Goal: Entertainment & Leisure: Consume media (video, audio)

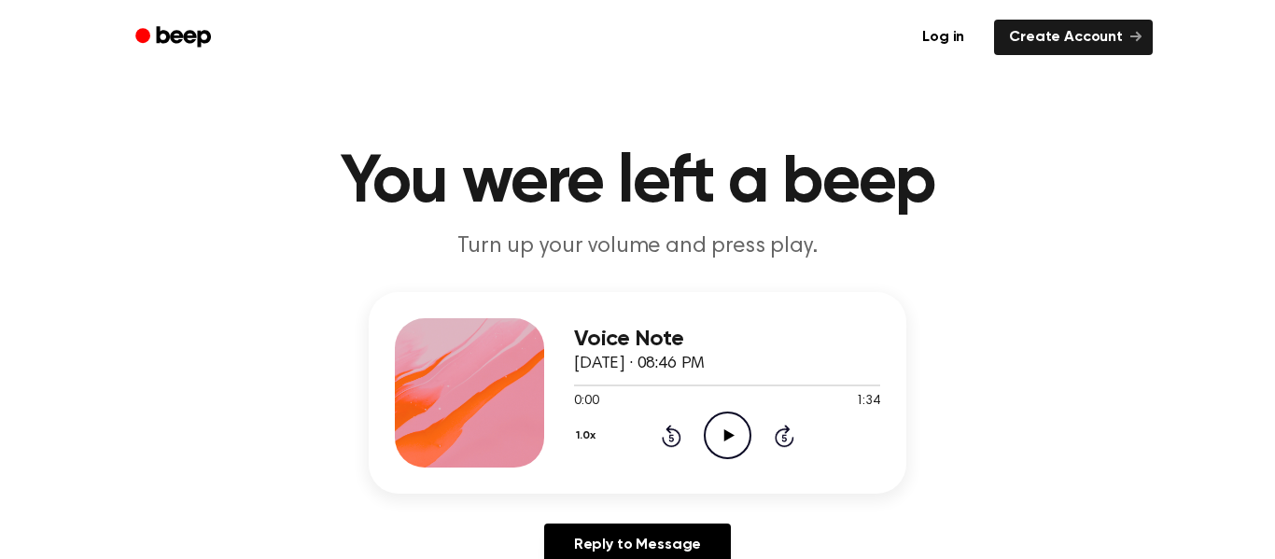
click at [722, 433] on icon "Play Audio" at bounding box center [728, 436] width 48 height 48
click at [725, 432] on icon "Pause Audio" at bounding box center [728, 436] width 48 height 48
click at [731, 433] on icon "Play Audio" at bounding box center [728, 436] width 48 height 48
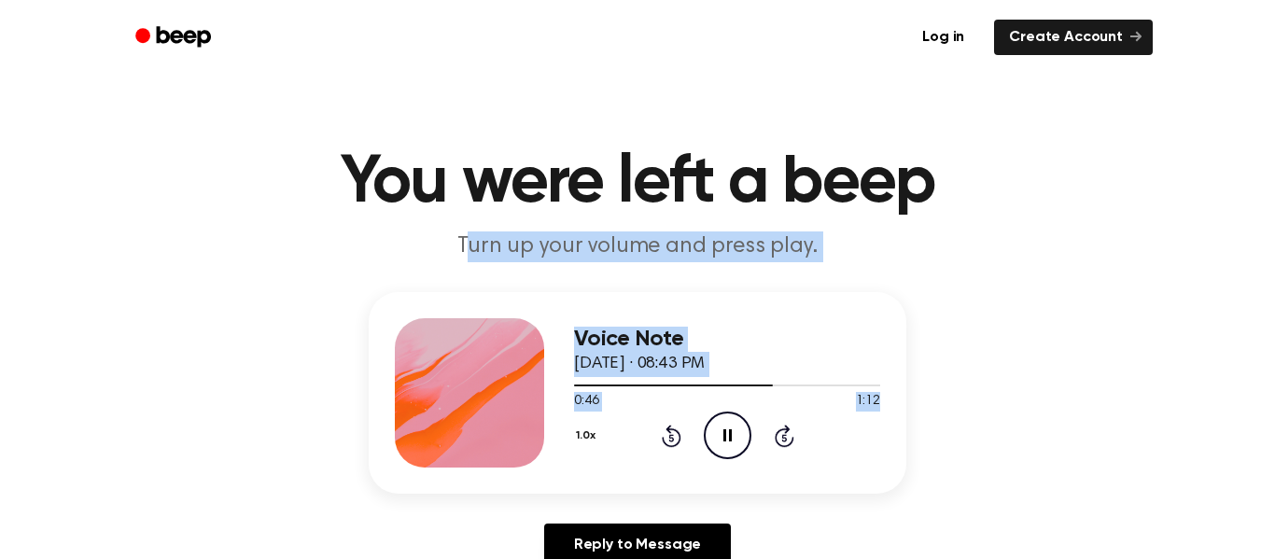
drag, startPoint x: 472, startPoint y: 245, endPoint x: 1036, endPoint y: 396, distance: 583.4
click at [134, 366] on div "Voice Note September 10, 2024 · 08:43 PM 0:48 1:12 Your browser does not suppor…" at bounding box center [637, 436] width 1230 height 289
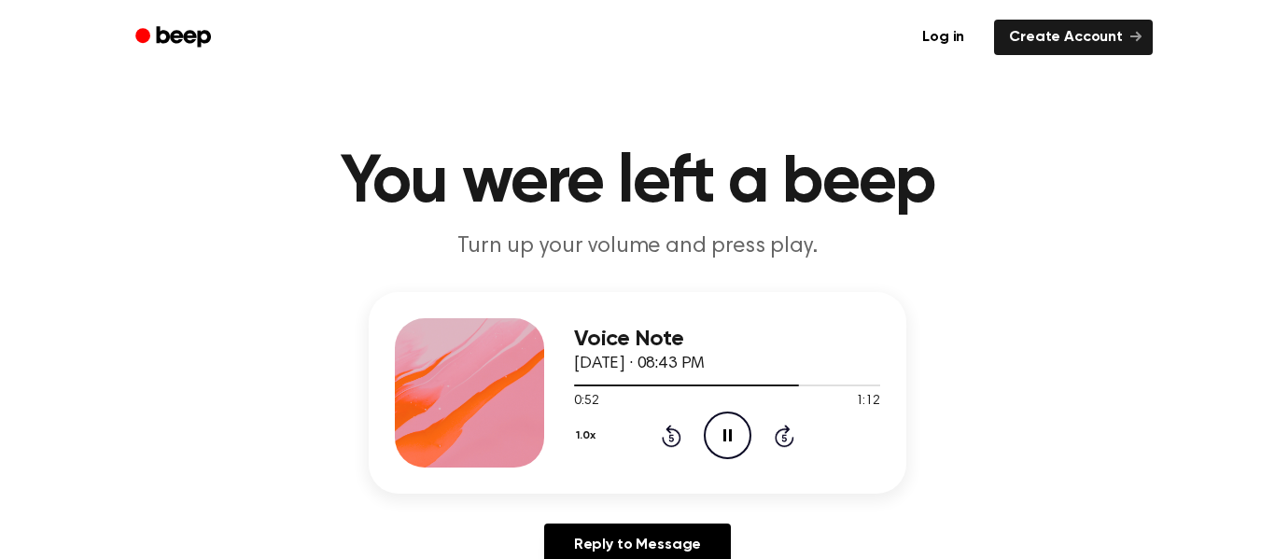
drag, startPoint x: 400, startPoint y: 401, endPoint x: 458, endPoint y: 395, distance: 58.2
click at [458, 395] on div at bounding box center [469, 392] width 149 height 149
drag, startPoint x: 790, startPoint y: 358, endPoint x: 0, endPoint y: 273, distance: 794.2
click at [597, 292] on div "Voice Note September 10, 2024 · 08:43 PM 0:59 1:12 Your browser does not suppor…" at bounding box center [638, 393] width 538 height 202
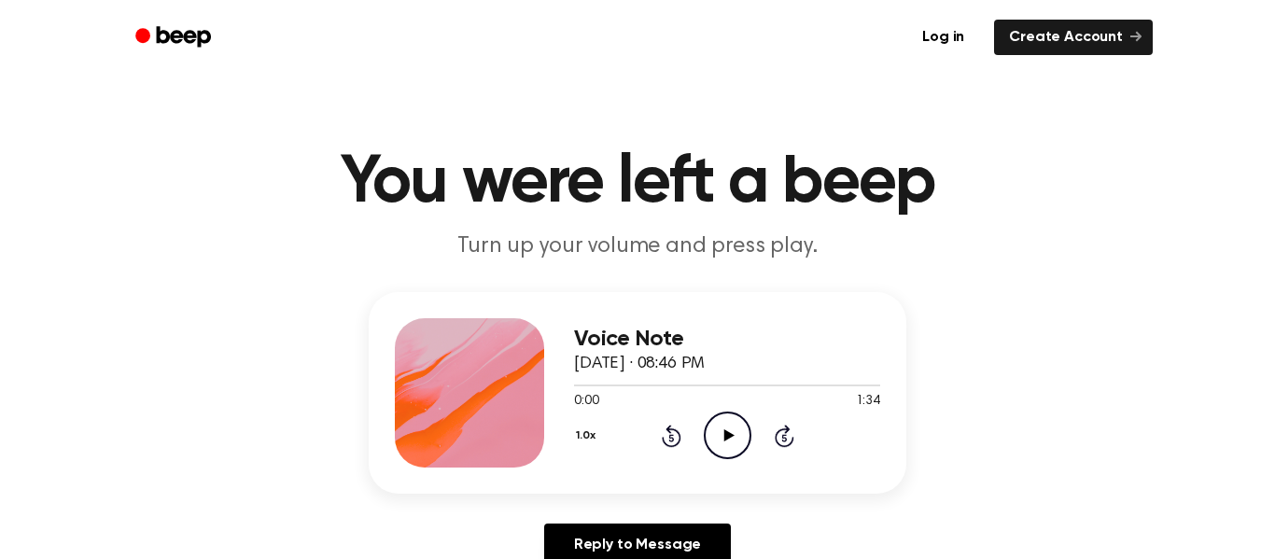
click at [721, 408] on div "0:00 1:34" at bounding box center [727, 402] width 306 height 20
click at [728, 435] on icon at bounding box center [728, 435] width 10 height 12
click at [589, 436] on button "1.0x" at bounding box center [588, 436] width 28 height 32
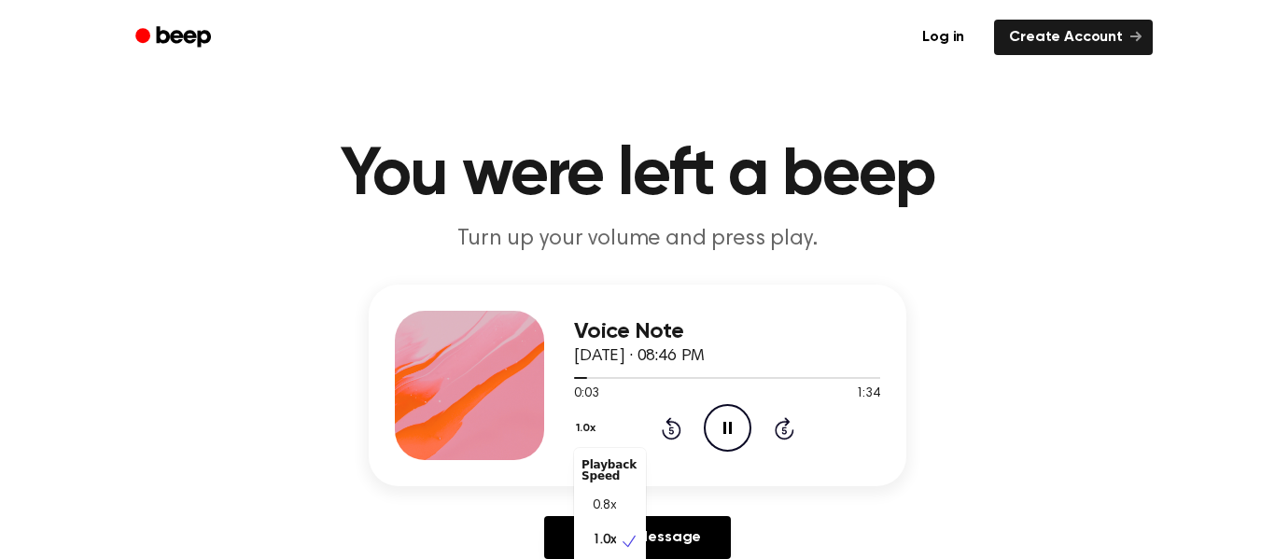
click at [501, 466] on div "Voice Note September 10, 2024 · 08:46 PM 0:03 1:34 Your browser does not suppor…" at bounding box center [638, 386] width 538 height 202
click at [501, 466] on div "Voice Note September 10, 2024 · 08:46 PM 0:32 1:34 Your browser does not suppor…" at bounding box center [638, 386] width 538 height 202
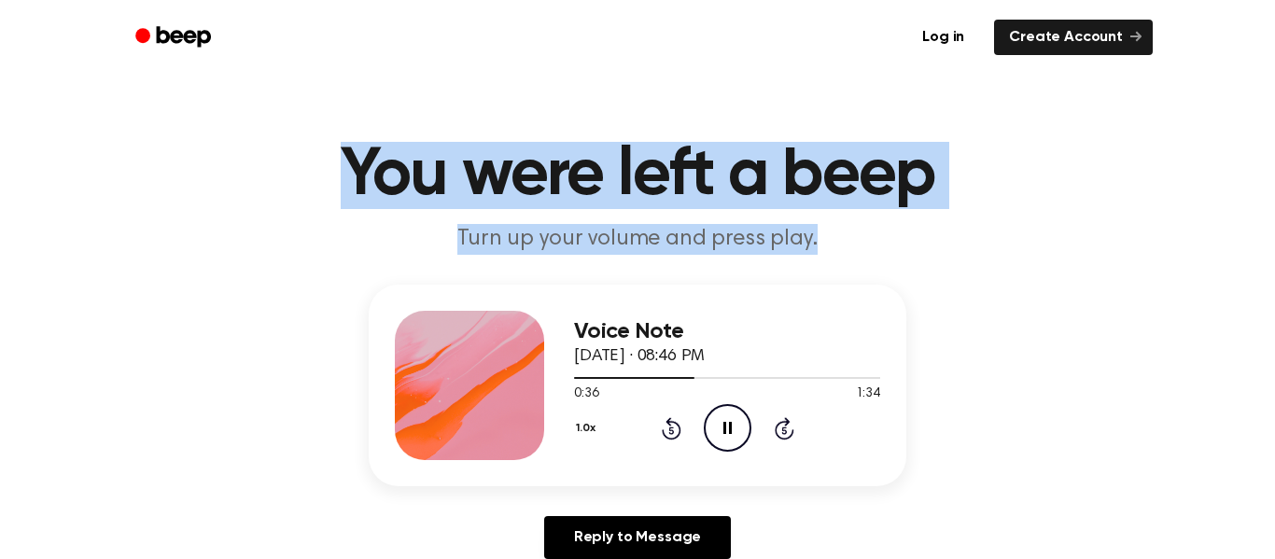
drag, startPoint x: 351, startPoint y: 179, endPoint x: 816, endPoint y: 233, distance: 467.9
click at [816, 233] on header "You were left a beep Turn up your volume and press play." at bounding box center [637, 198] width 1230 height 113
click at [816, 233] on p "Turn up your volume and press play." at bounding box center [637, 239] width 717 height 31
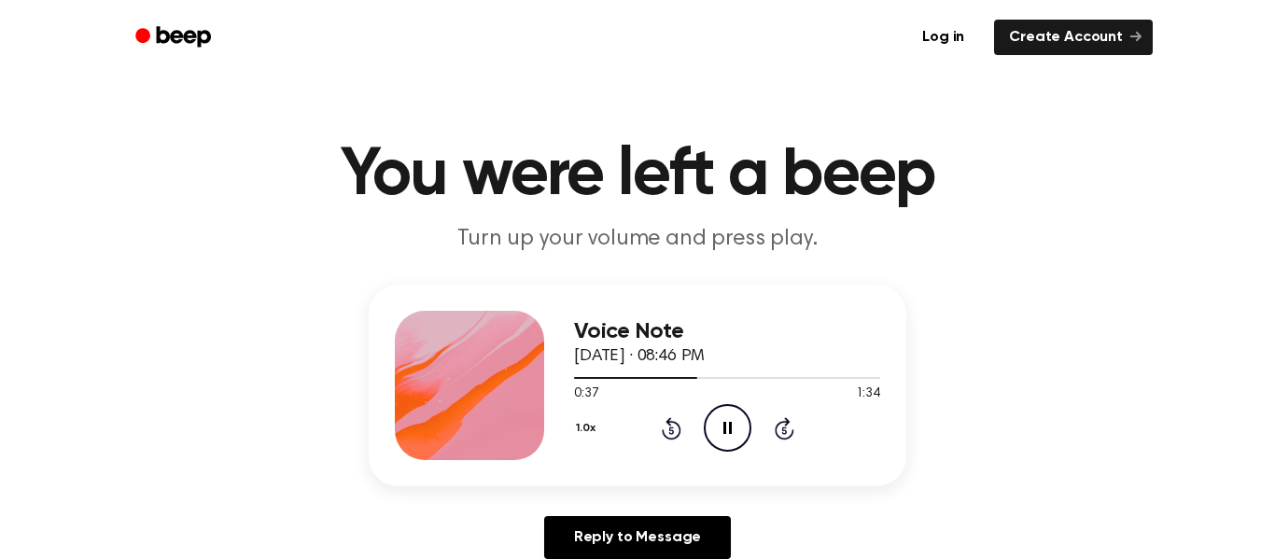
click at [816, 233] on p "Turn up your volume and press play." at bounding box center [637, 239] width 717 height 31
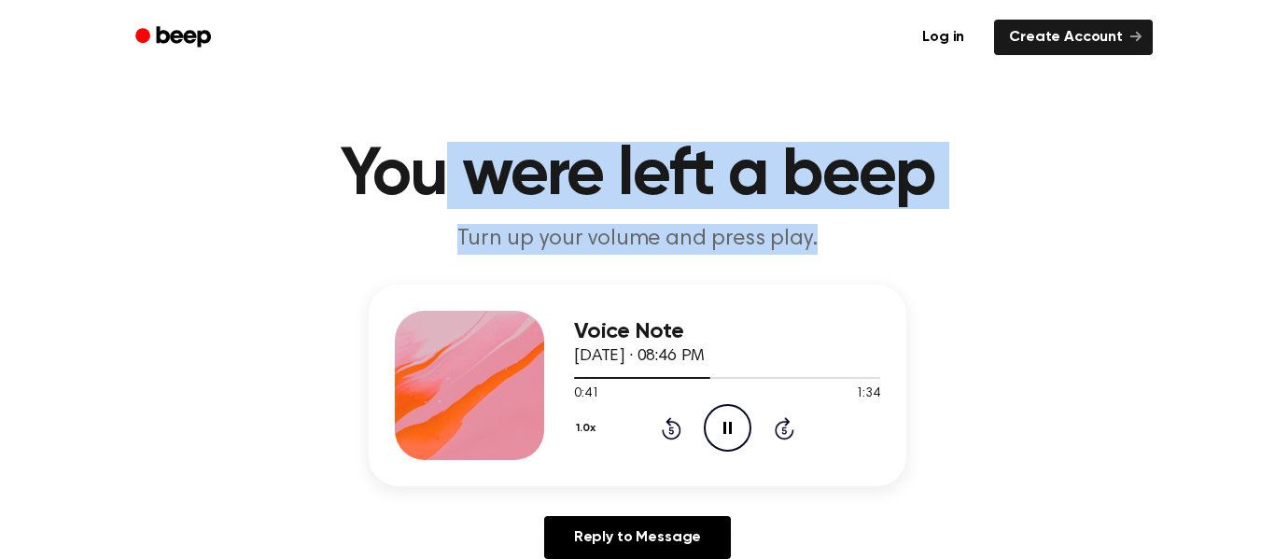
drag, startPoint x: 441, startPoint y: 163, endPoint x: 882, endPoint y: 233, distance: 447.0
click at [882, 233] on header "You were left a beep Turn up your volume and press play." at bounding box center [637, 198] width 1230 height 113
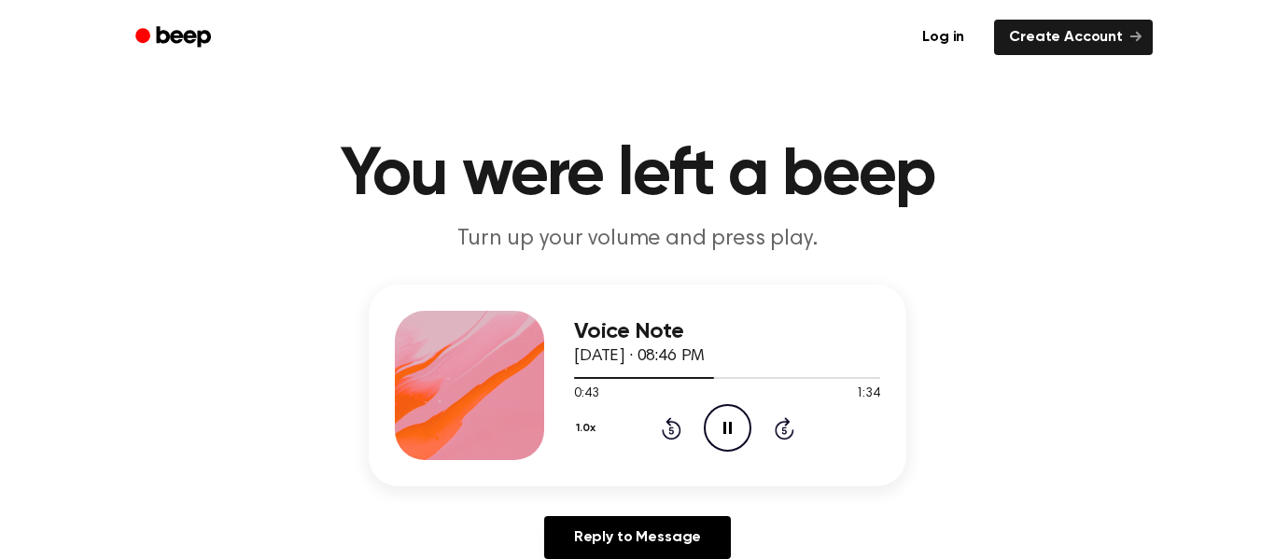
click at [21, 255] on main "You were left a beep Turn up your volume and press play. Voice Note September 1…" at bounding box center [637, 568] width 1275 height 1151
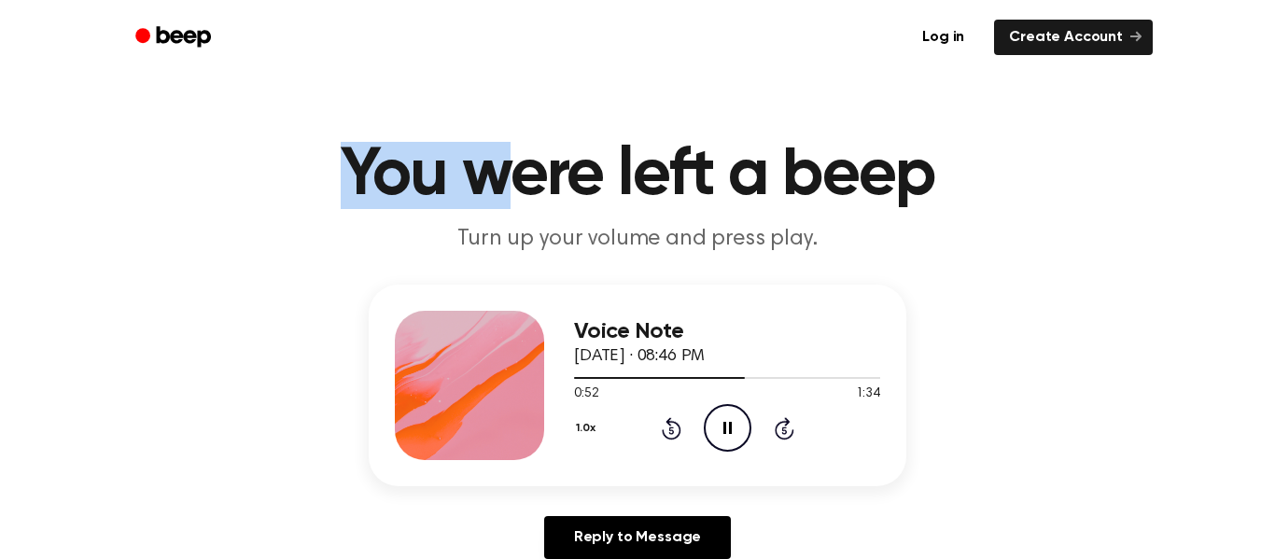
drag, startPoint x: 348, startPoint y: 183, endPoint x: 486, endPoint y: 183, distance: 138.1
click at [486, 183] on h1 "You were left a beep" at bounding box center [638, 175] width 956 height 67
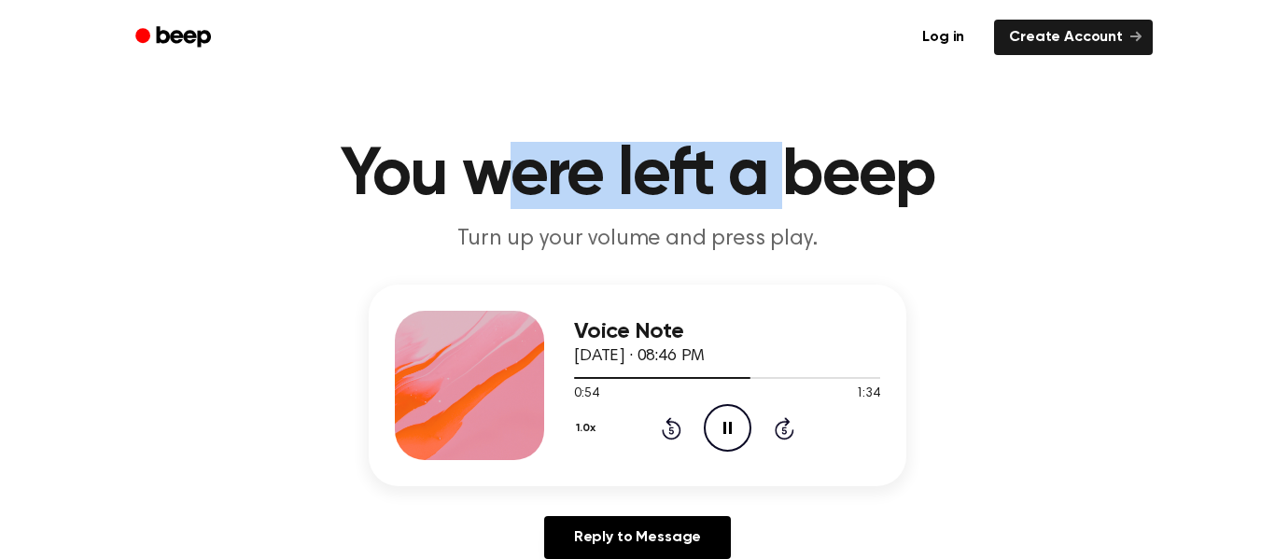
drag, startPoint x: 497, startPoint y: 184, endPoint x: 788, endPoint y: 159, distance: 292.3
click at [788, 159] on h1 "You were left a beep" at bounding box center [638, 175] width 956 height 67
click at [610, 182] on h1 "You were left a beep" at bounding box center [638, 175] width 956 height 67
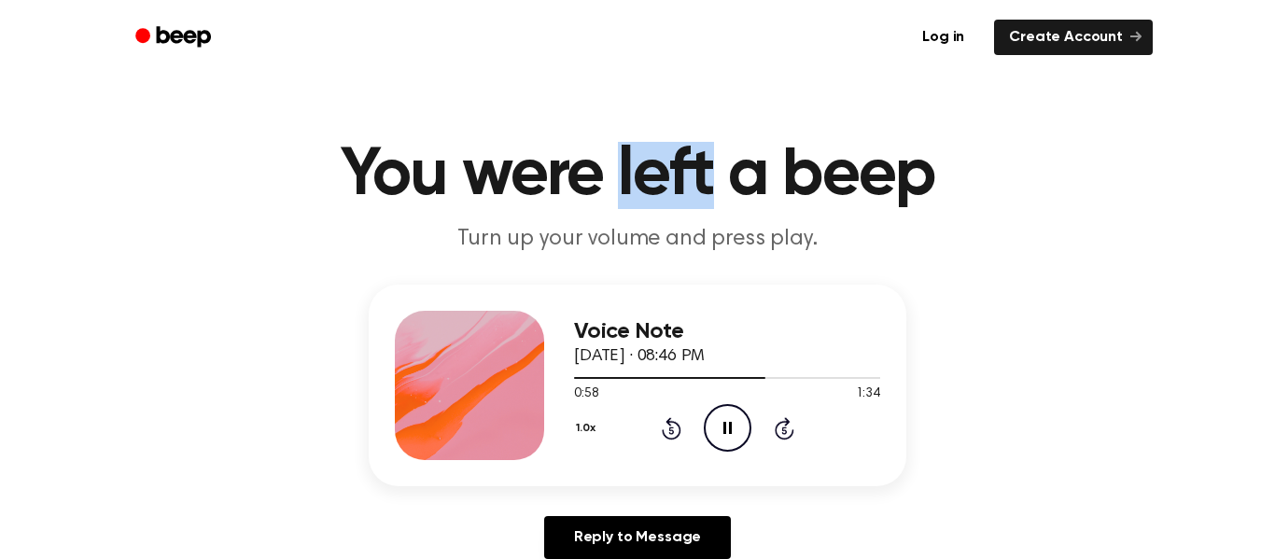
drag, startPoint x: 610, startPoint y: 182, endPoint x: 614, endPoint y: 166, distance: 16.3
click at [614, 166] on h1 "You were left a beep" at bounding box center [638, 175] width 956 height 67
click at [638, 119] on main "You were left a beep Turn up your volume and press play. Voice Note September 1…" at bounding box center [637, 568] width 1275 height 1151
drag, startPoint x: 625, startPoint y: 187, endPoint x: 645, endPoint y: 187, distance: 19.6
click at [645, 187] on h1 "You were left a beep" at bounding box center [638, 175] width 956 height 67
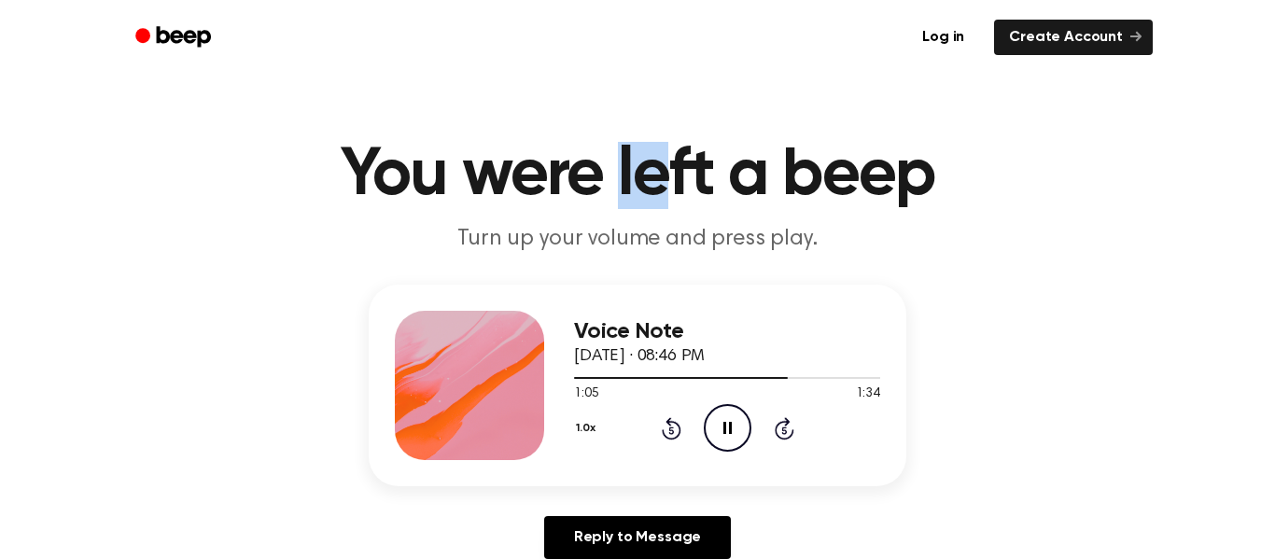
drag, startPoint x: 616, startPoint y: 178, endPoint x: 678, endPoint y: 169, distance: 62.3
click at [678, 169] on h1 "You were left a beep" at bounding box center [638, 175] width 956 height 67
click at [691, 174] on h1 "You were left a beep" at bounding box center [638, 175] width 956 height 67
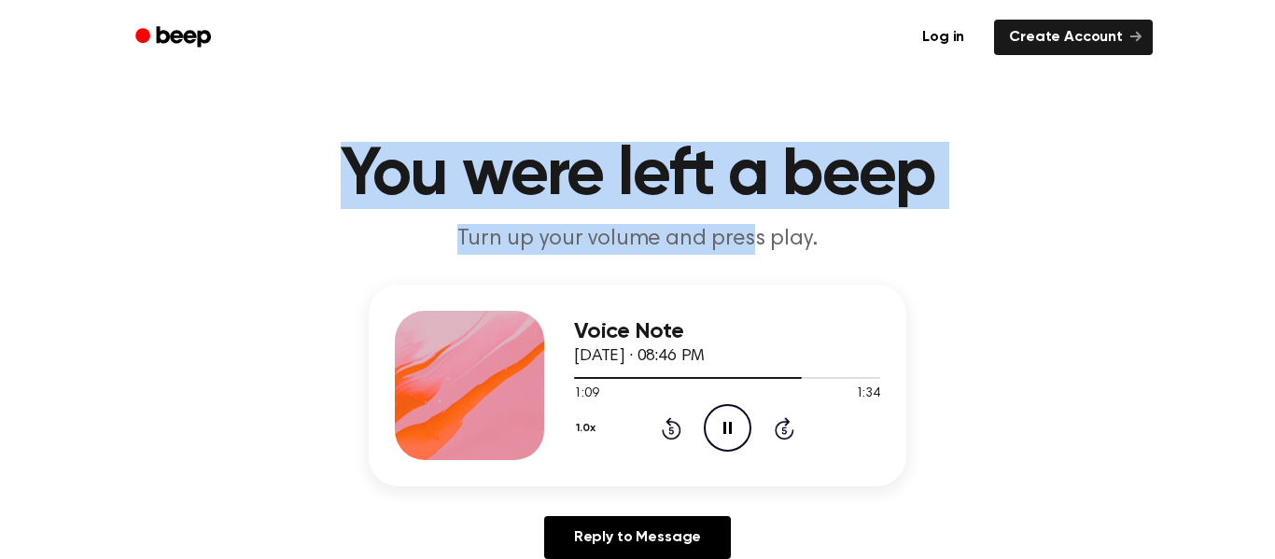
drag, startPoint x: 347, startPoint y: 169, endPoint x: 747, endPoint y: 245, distance: 406.6
click at [747, 245] on header "You were left a beep Turn up your volume and press play." at bounding box center [637, 198] width 1230 height 113
click at [148, 357] on main "You were left a beep Turn up your volume and press play. Voice Note September 1…" at bounding box center [637, 568] width 1275 height 1151
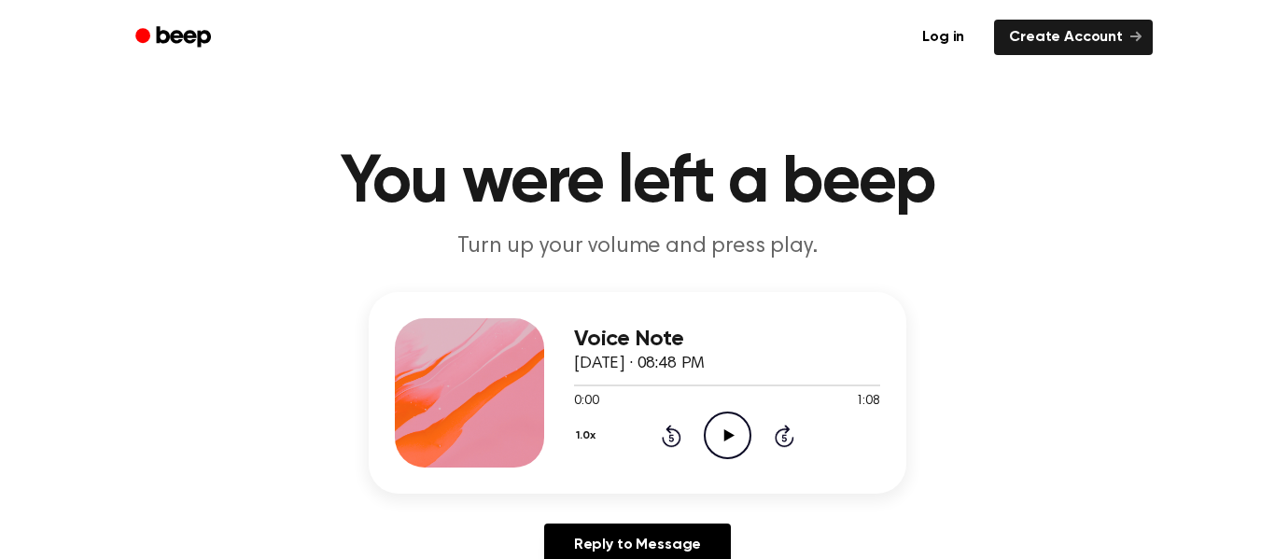
click at [731, 432] on icon "Play Audio" at bounding box center [728, 436] width 48 height 48
click at [731, 432] on icon at bounding box center [727, 435] width 8 height 12
